Goal: Complete application form

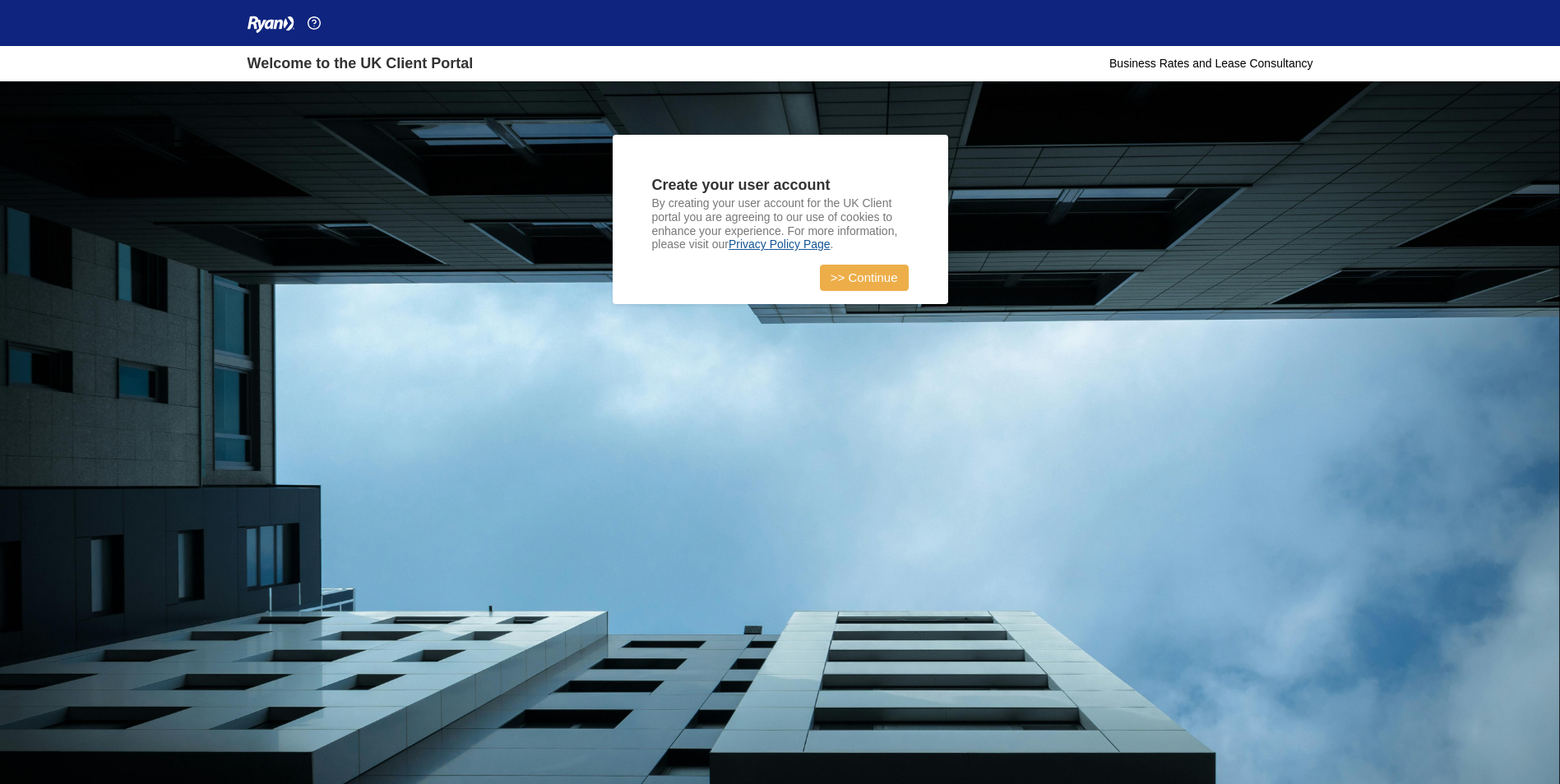
click at [853, 270] on link ">> Continue" at bounding box center [863, 278] width 89 height 27
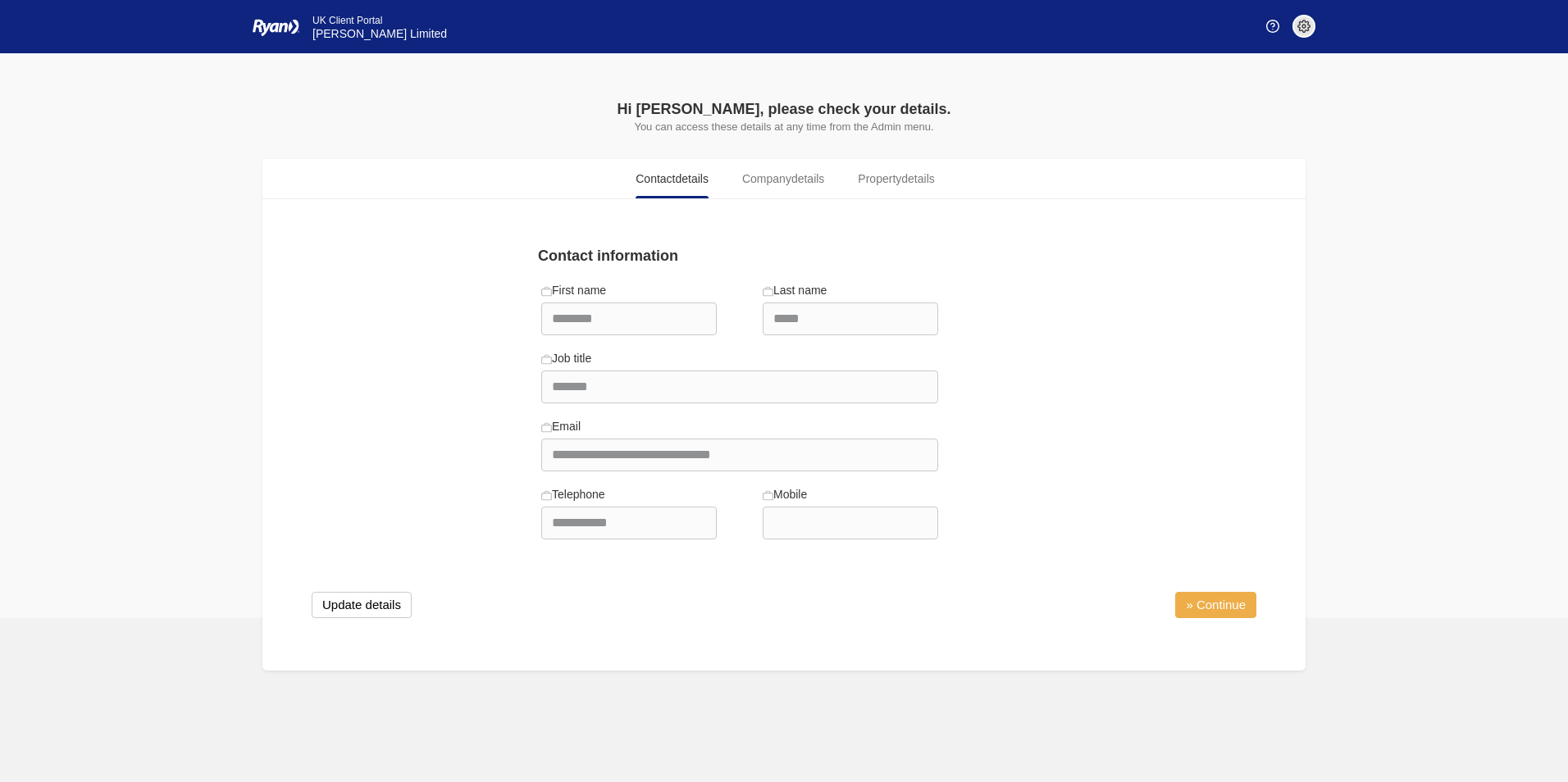
click at [1221, 607] on link "» Continue" at bounding box center [1215, 605] width 81 height 27
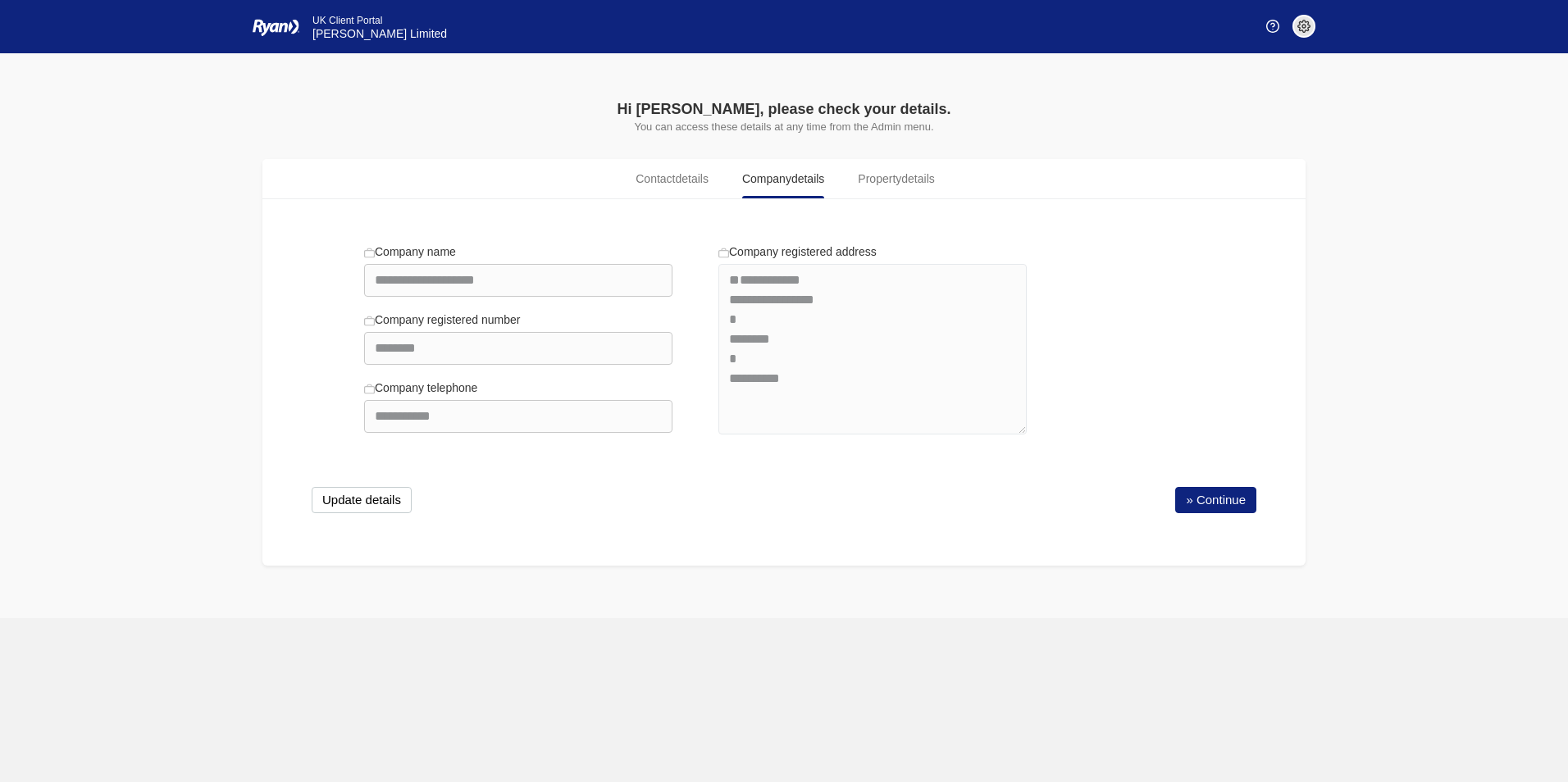
click at [1196, 502] on link "» Continue" at bounding box center [1215, 500] width 81 height 27
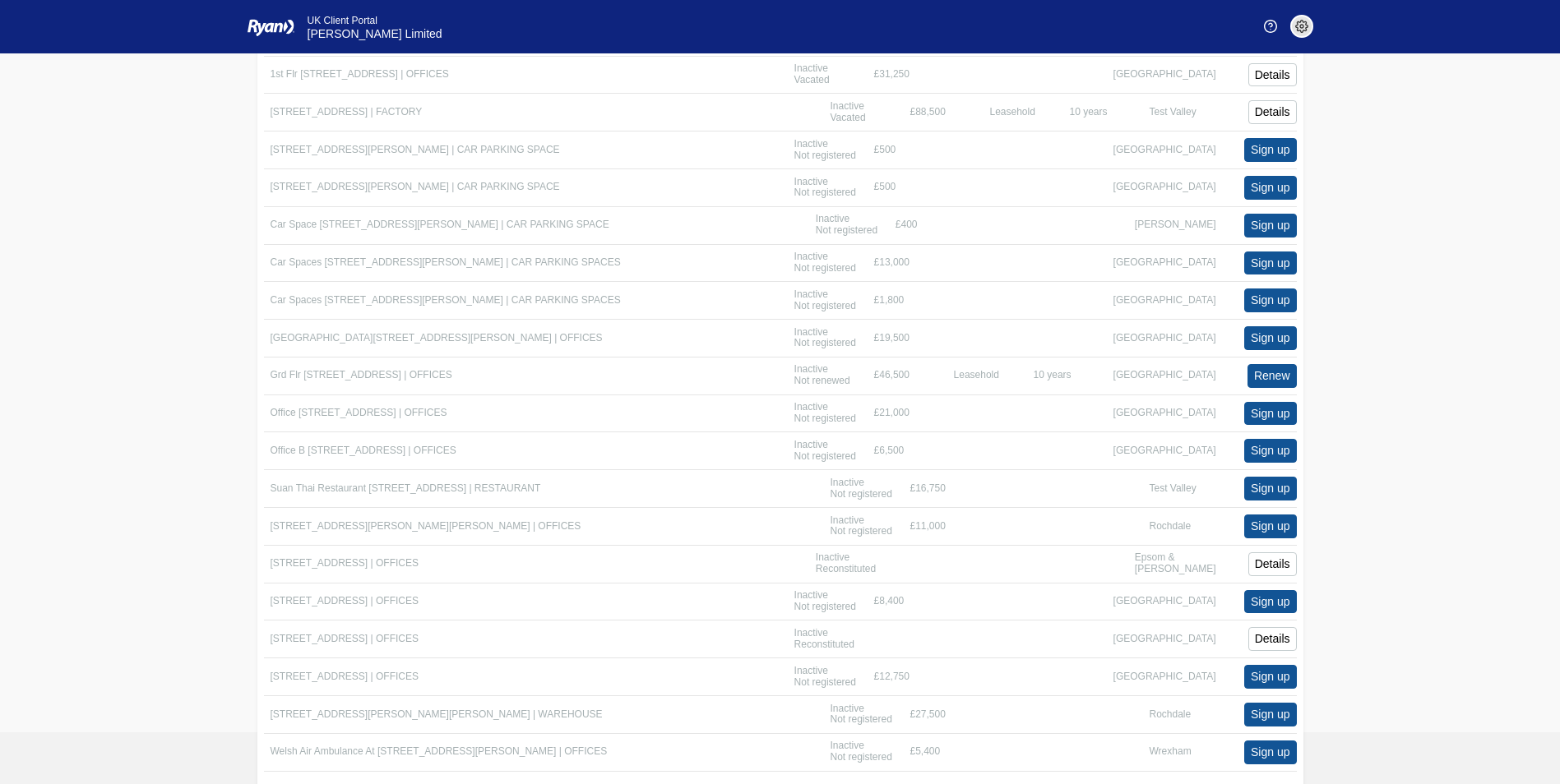
scroll to position [726, 0]
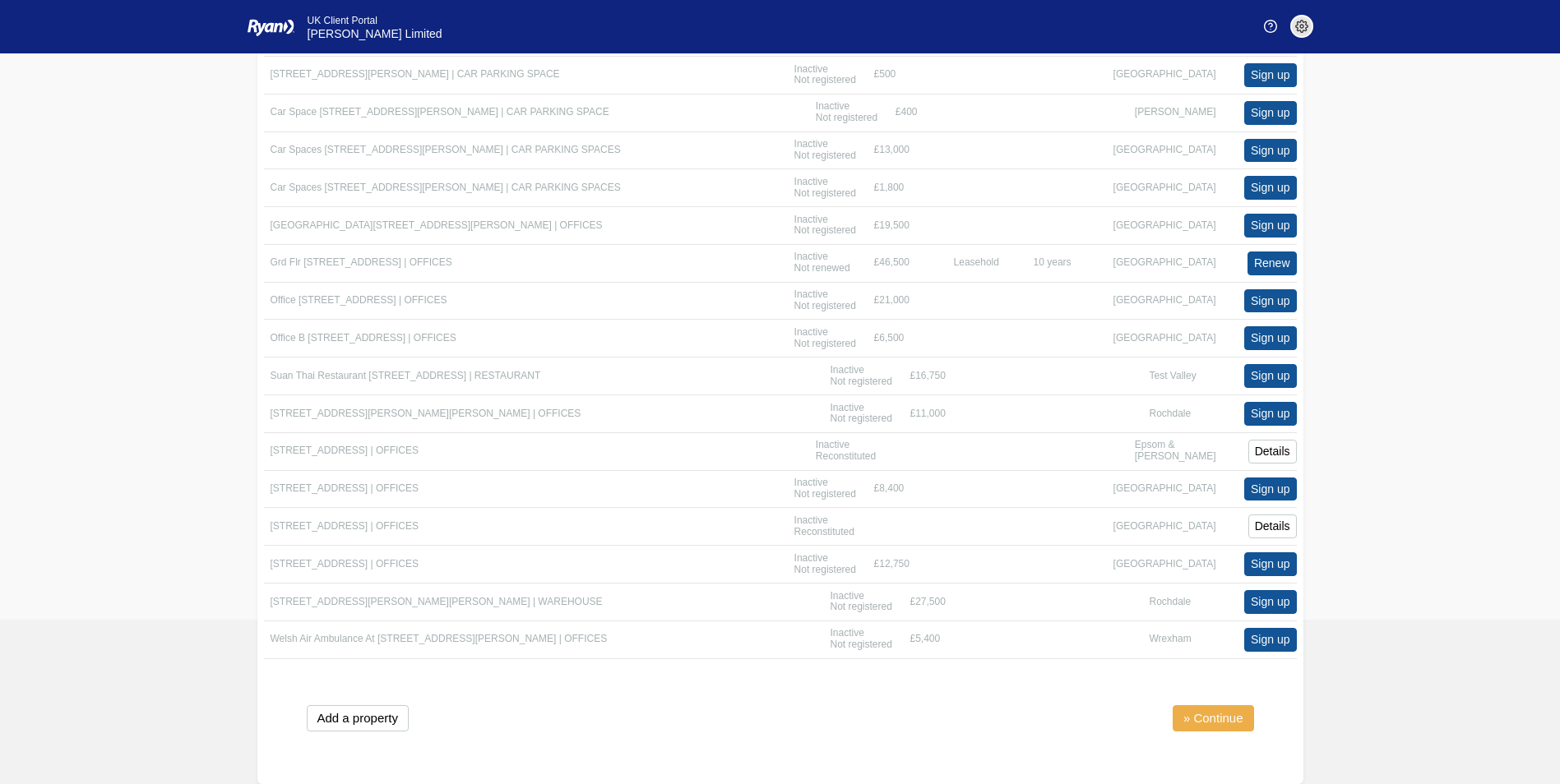
click at [1221, 718] on link "» Continue" at bounding box center [1213, 718] width 82 height 27
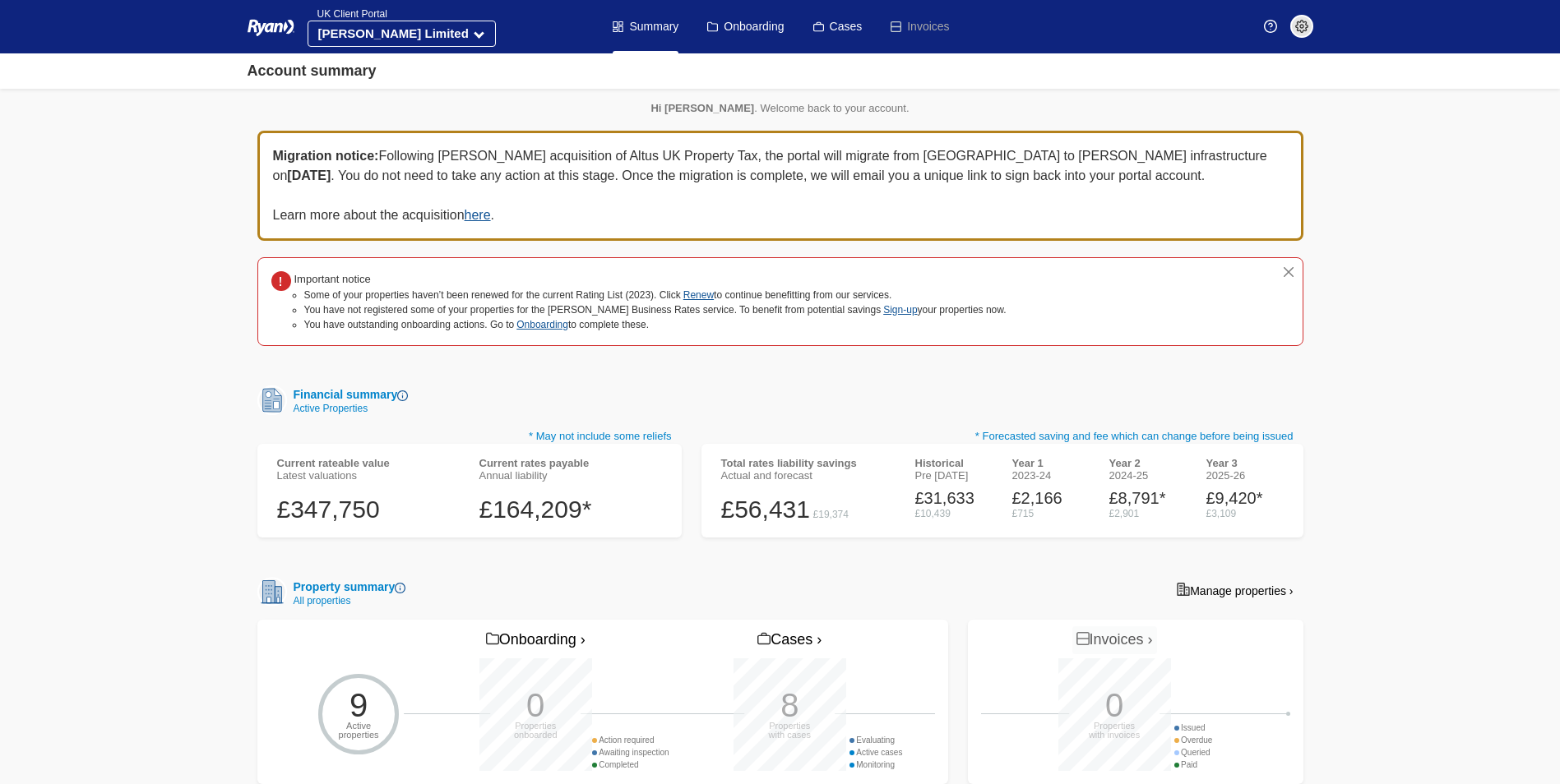
drag, startPoint x: 129, startPoint y: 288, endPoint x: 138, endPoint y: 298, distance: 13.5
